Goal: Information Seeking & Learning: Learn about a topic

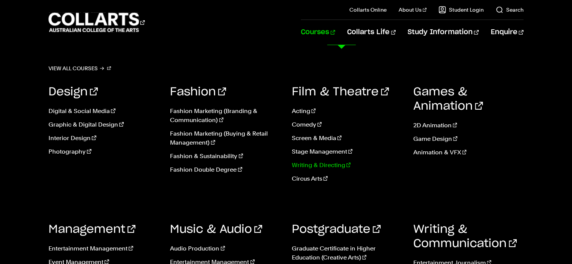
click at [321, 166] on link "Writing & Directing" at bounding box center [347, 165] width 110 height 9
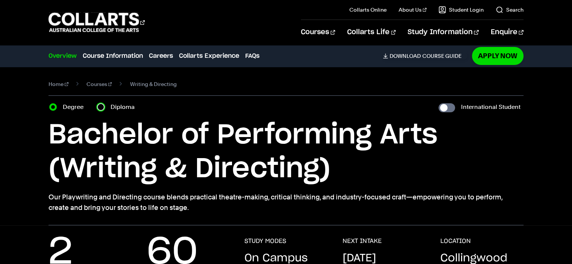
click at [101, 108] on input "Diploma" at bounding box center [101, 107] width 8 height 8
radio input "true"
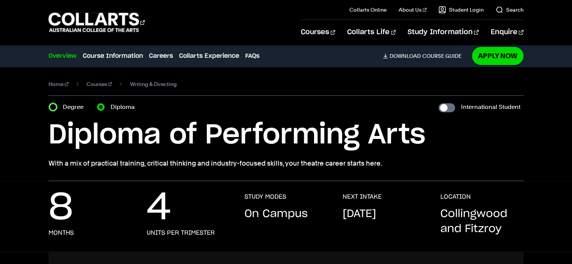
click at [50, 106] on input "Degree" at bounding box center [53, 107] width 8 height 8
radio input "true"
